Goal: Find specific page/section: Find specific page/section

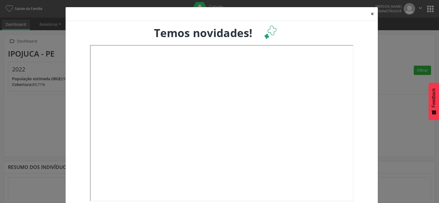
click at [369, 13] on button "×" at bounding box center [371, 13] width 11 height 13
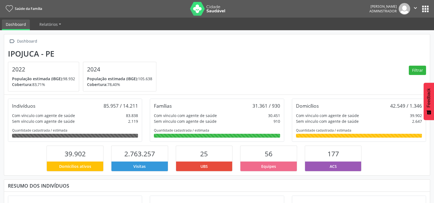
click at [425, 7] on button "apps" at bounding box center [426, 9] width 10 height 10
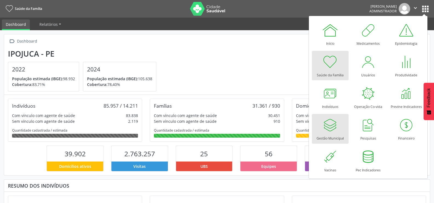
click at [334, 127] on div at bounding box center [330, 124] width 16 height 16
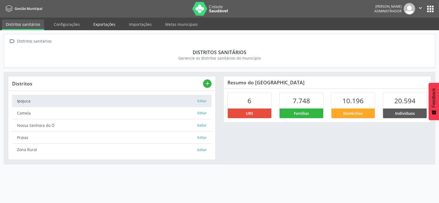
click at [104, 24] on link "Exportações" at bounding box center [104, 24] width 30 height 10
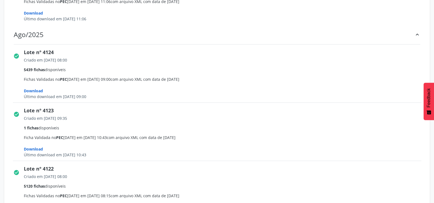
scroll to position [137, 0]
